Goal: Navigation & Orientation: Find specific page/section

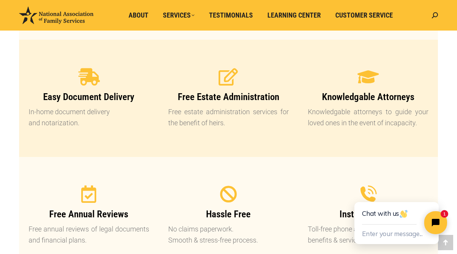
scroll to position [747, 0]
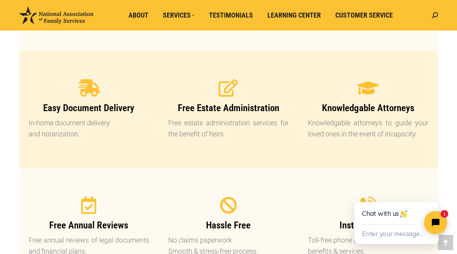
click at [342, 109] on span "Knowledgable Attorneys" at bounding box center [368, 107] width 92 height 11
click at [368, 84] on icon at bounding box center [368, 87] width 19 height 19
click at [366, 136] on p "Knowledgable attorneys to guide your loved ones in the event of incapacity." at bounding box center [368, 129] width 121 height 22
click at [366, 97] on div "Knowledgable Attorneys Knowledgable attorneys to guide your loved ones in the e…" at bounding box center [368, 109] width 121 height 60
click at [366, 93] on icon at bounding box center [368, 87] width 19 height 19
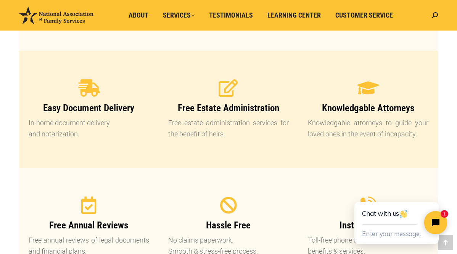
click at [368, 113] on span "Knowledgable Attorneys" at bounding box center [368, 107] width 92 height 11
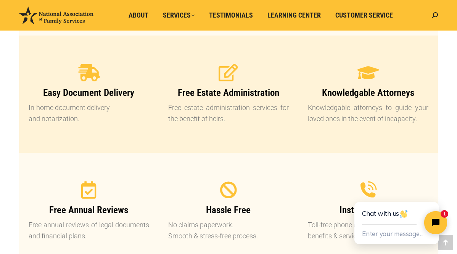
scroll to position [776, 0]
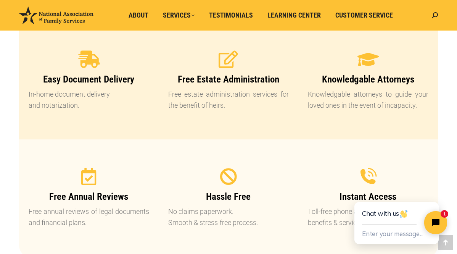
click at [216, 75] on span "Free Estate Administration" at bounding box center [229, 79] width 102 height 11
click at [221, 68] on icon at bounding box center [228, 59] width 19 height 19
click at [224, 61] on icon at bounding box center [228, 59] width 19 height 19
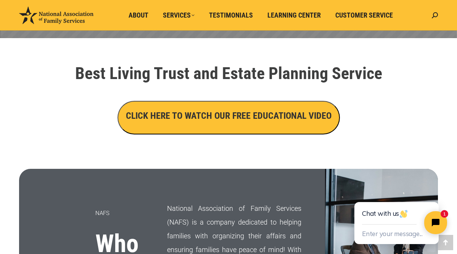
scroll to position [217, 0]
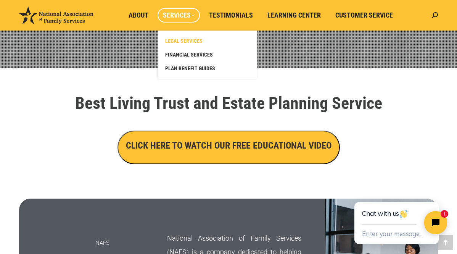
click at [186, 35] on link "LEGAL SERVICES" at bounding box center [207, 41] width 92 height 14
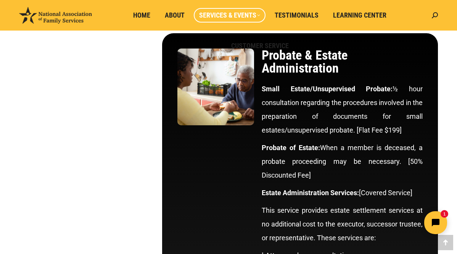
scroll to position [2261, 0]
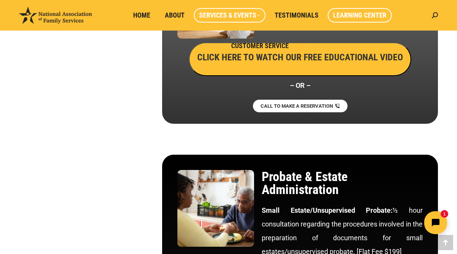
click at [363, 13] on span "Learning Center" at bounding box center [359, 15] width 53 height 8
